Goal: Task Accomplishment & Management: Use online tool/utility

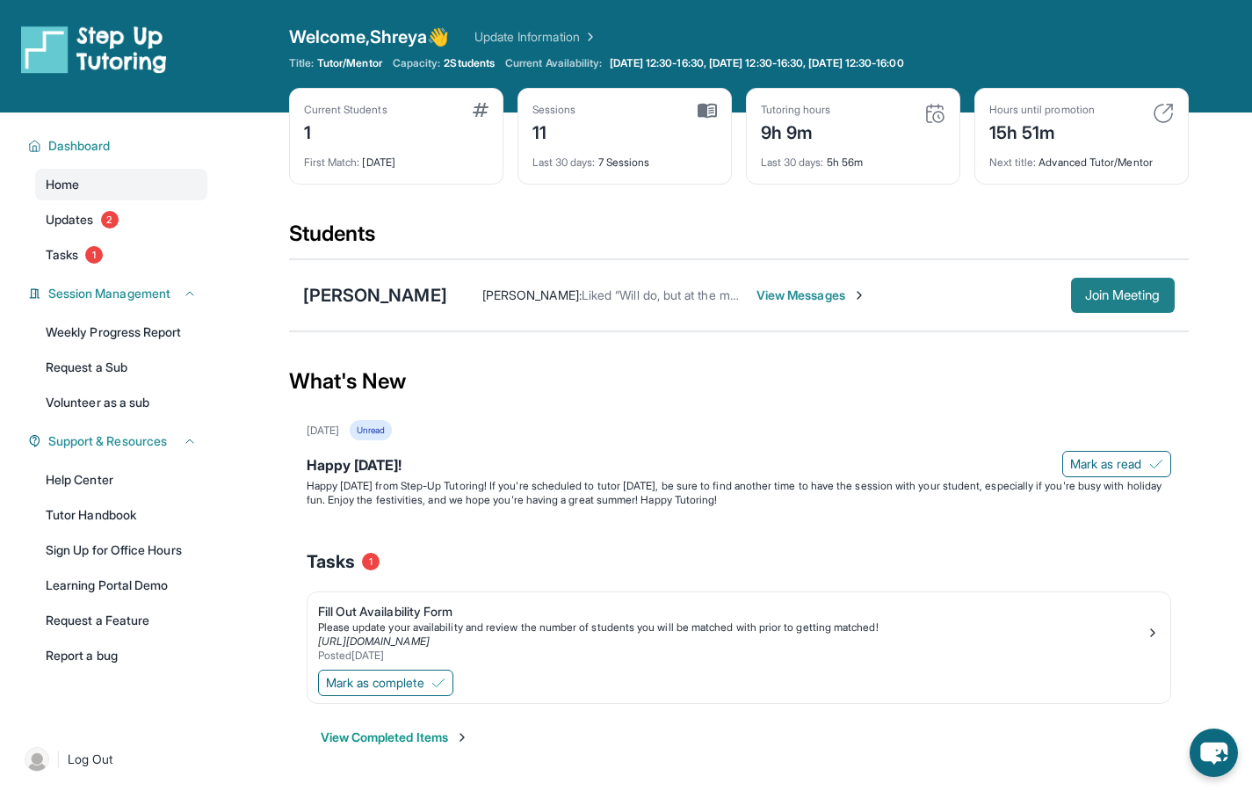
click at [1073, 297] on button "Join Meeting" at bounding box center [1123, 295] width 104 height 35
